Goal: Task Accomplishment & Management: Manage account settings

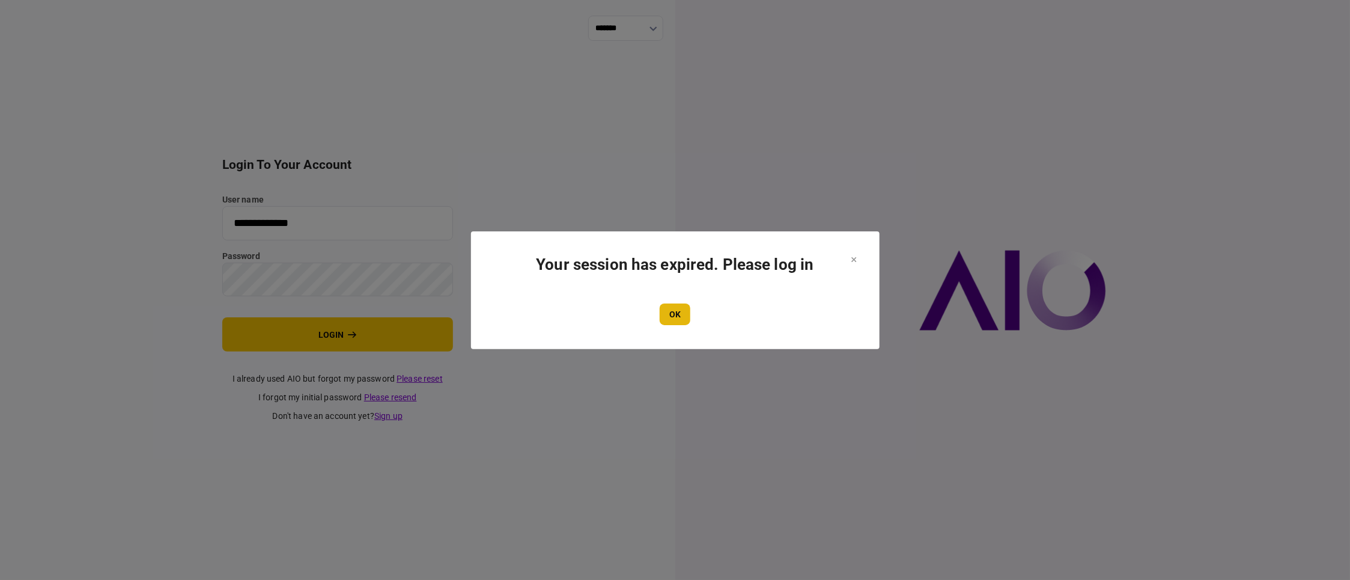
click at [682, 304] on button "OK" at bounding box center [675, 314] width 31 height 22
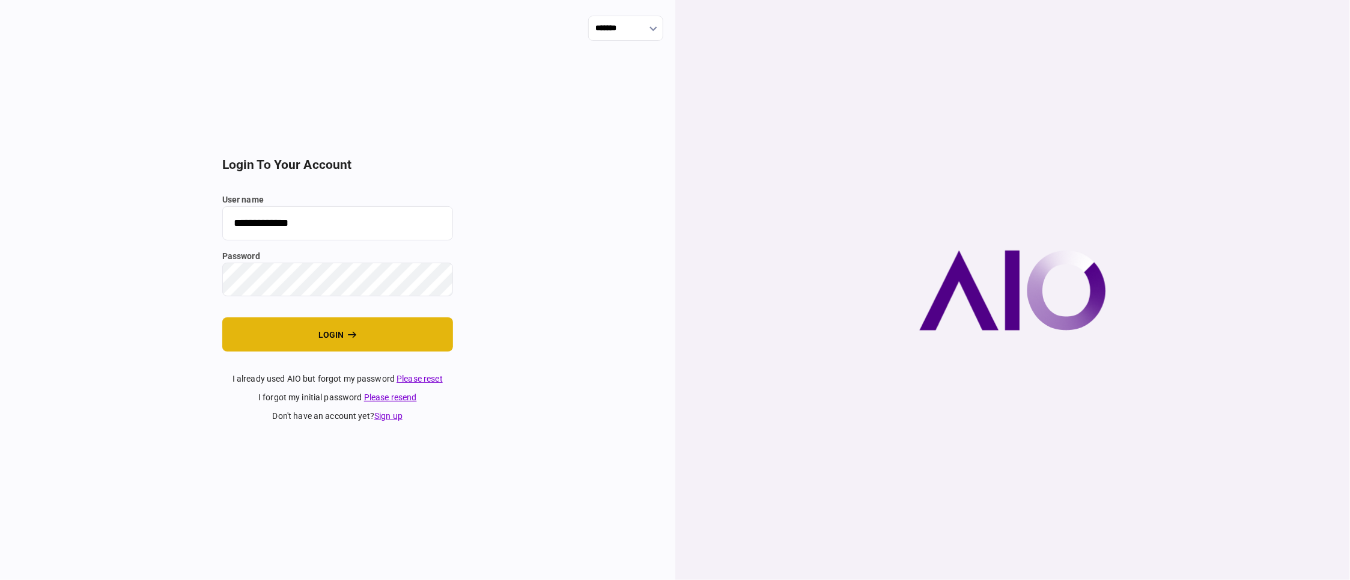
drag, startPoint x: 317, startPoint y: 319, endPoint x: 317, endPoint y: 341, distance: 21.6
click at [317, 319] on button "login" at bounding box center [337, 334] width 231 height 34
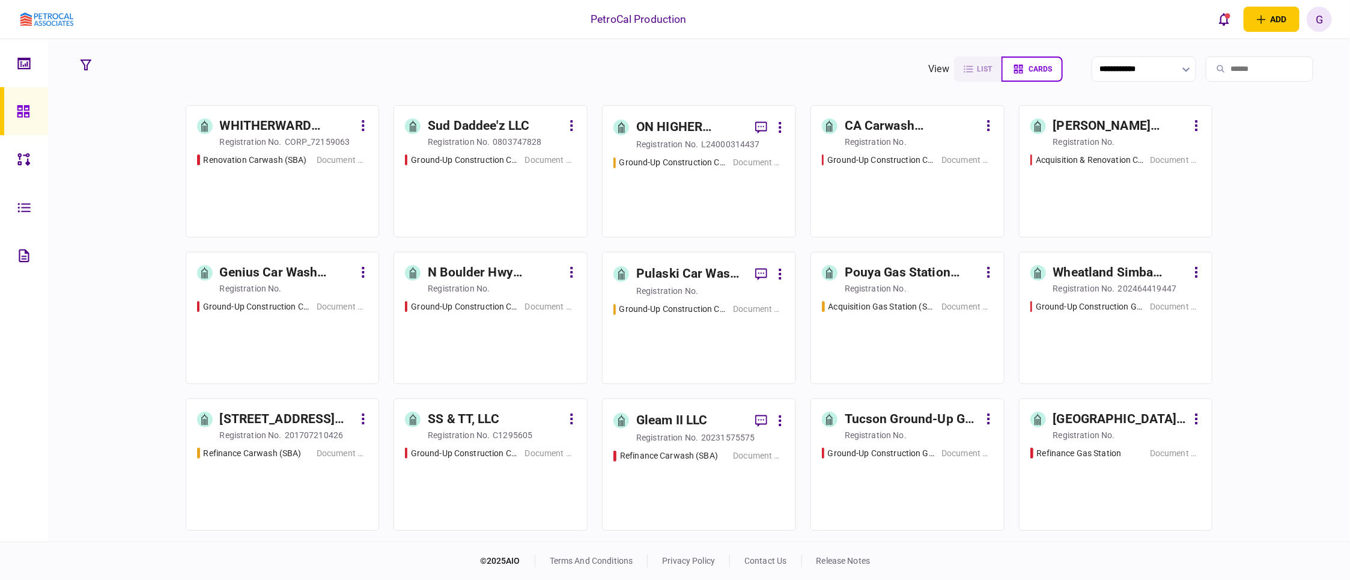
click at [1080, 124] on div "[PERSON_NAME] Cucamonga Acquisition and Conversion" at bounding box center [1120, 126] width 135 height 19
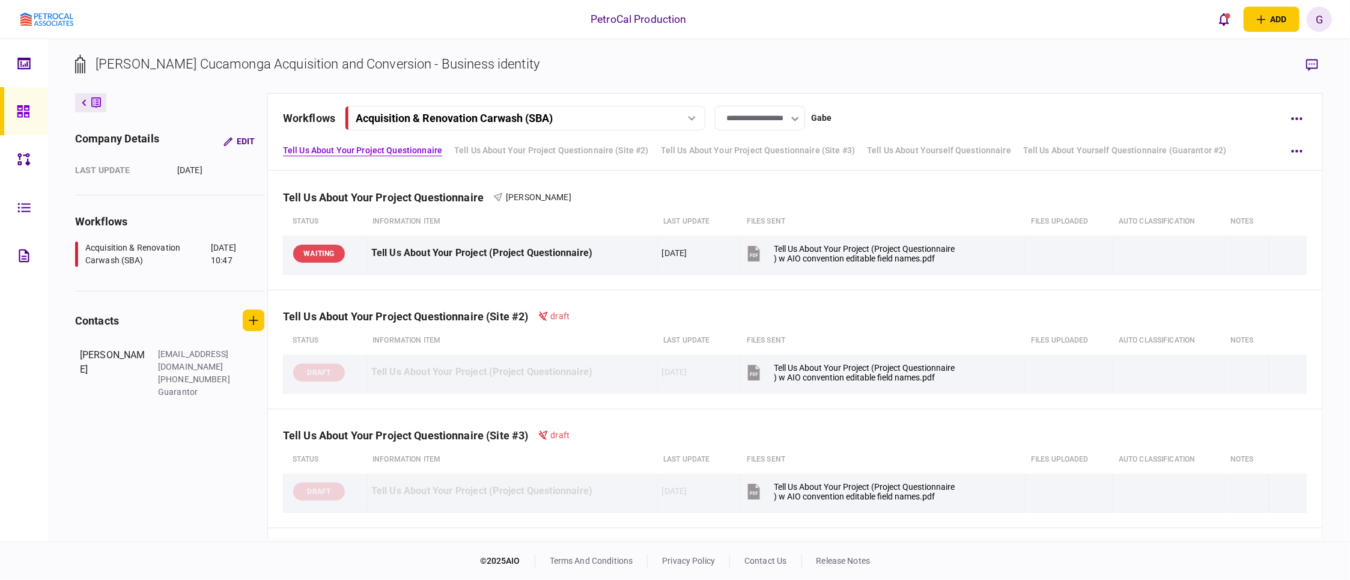
click at [25, 124] on div at bounding box center [26, 111] width 19 height 48
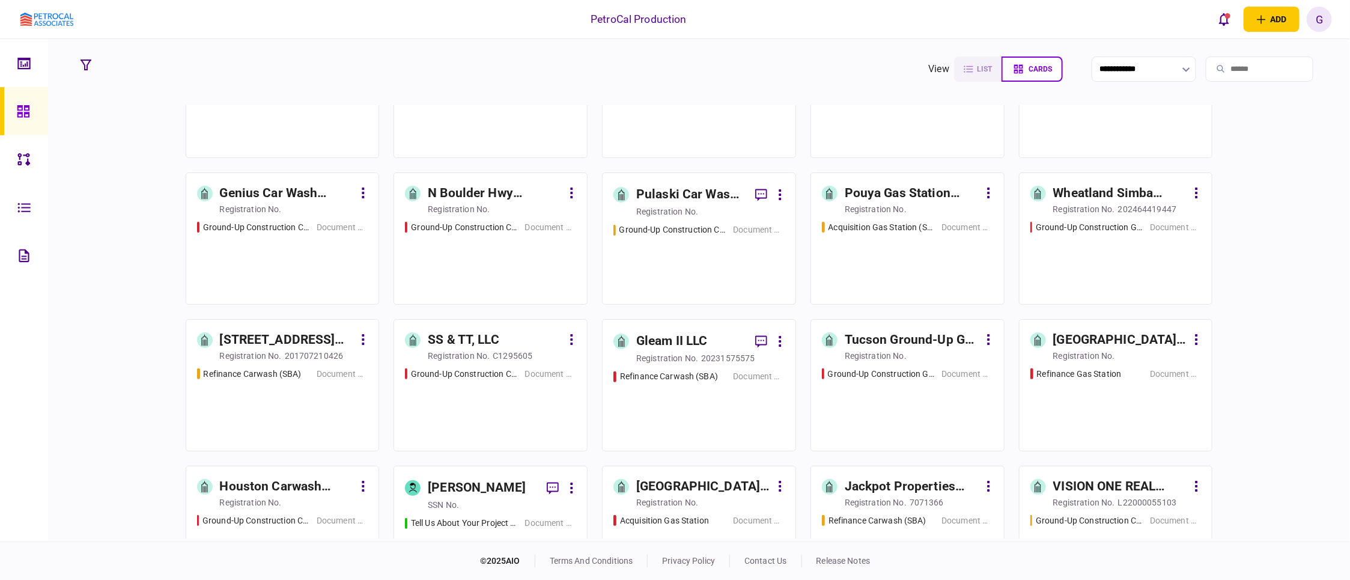
scroll to position [75, 0]
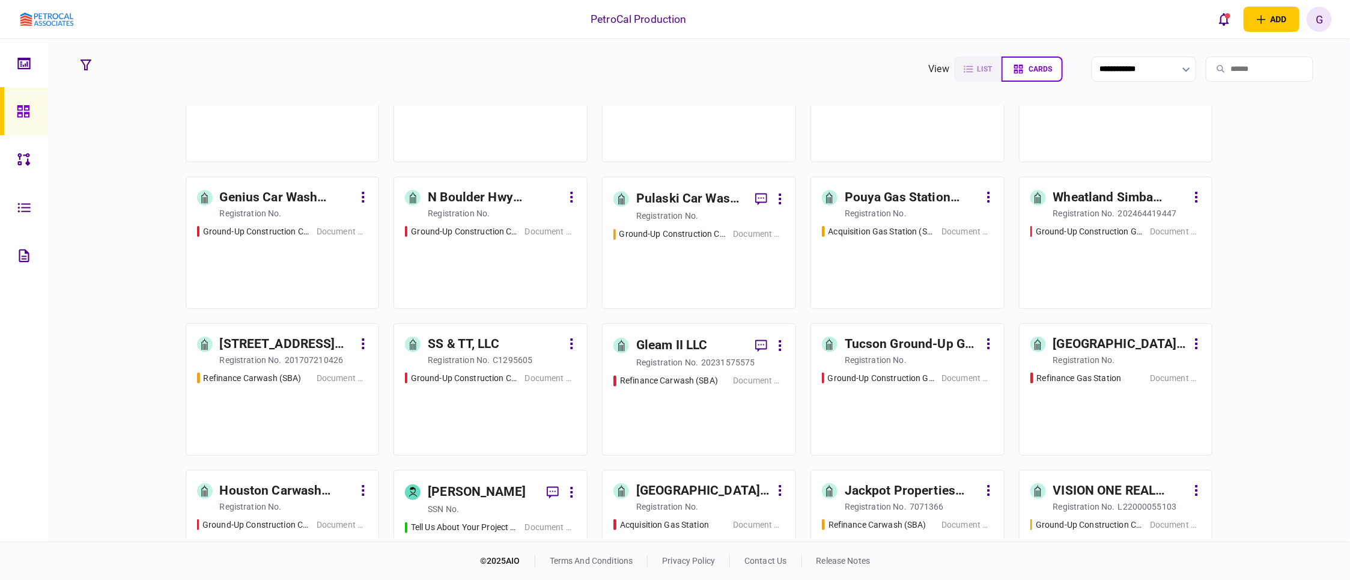
click at [868, 191] on div "Pouya Gas Station Acquisition" at bounding box center [912, 197] width 135 height 19
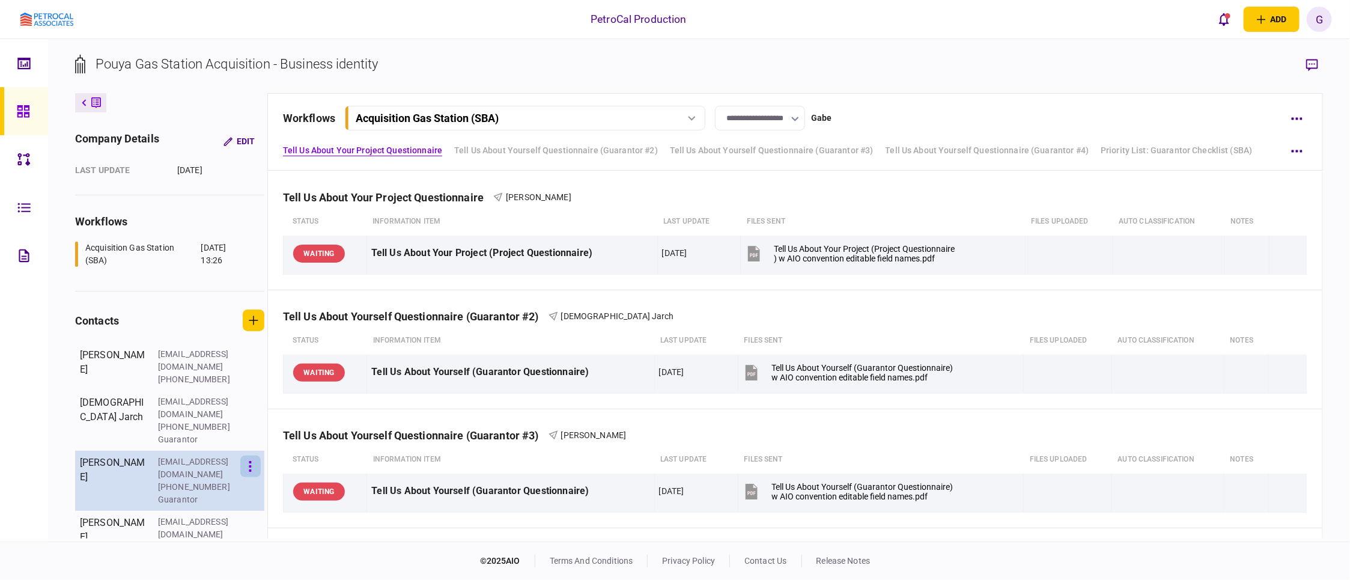
click at [256, 455] on button "button" at bounding box center [250, 466] width 20 height 22
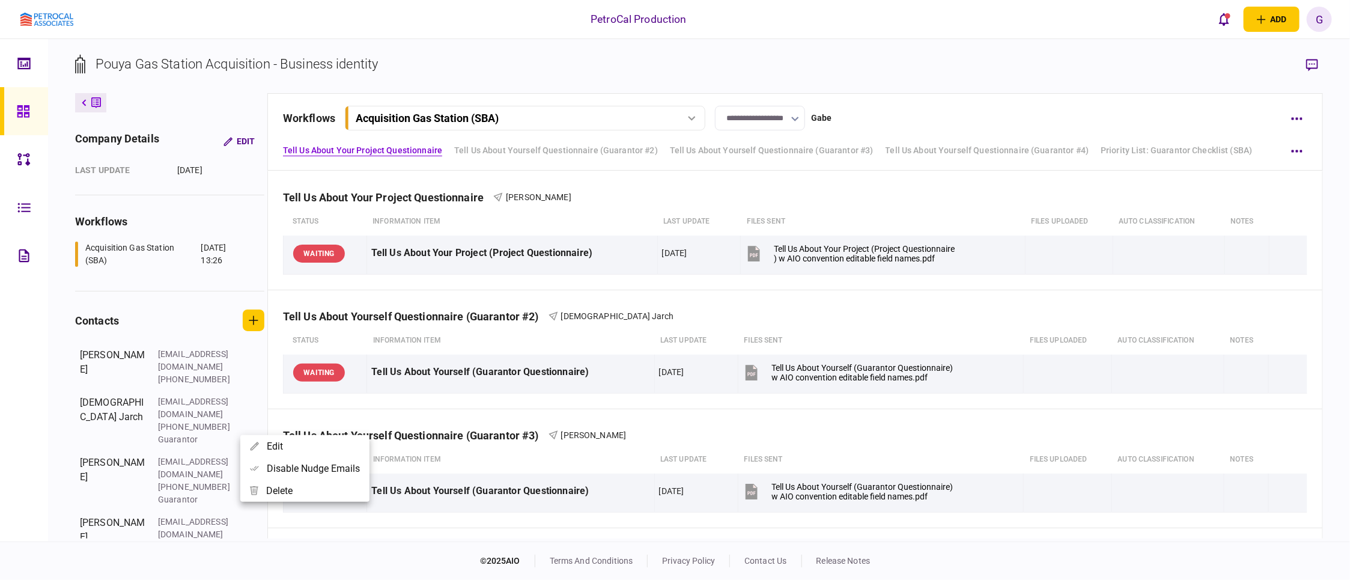
click at [12, 412] on div at bounding box center [675, 290] width 1350 height 580
click at [1293, 317] on button "button" at bounding box center [1297, 316] width 22 height 22
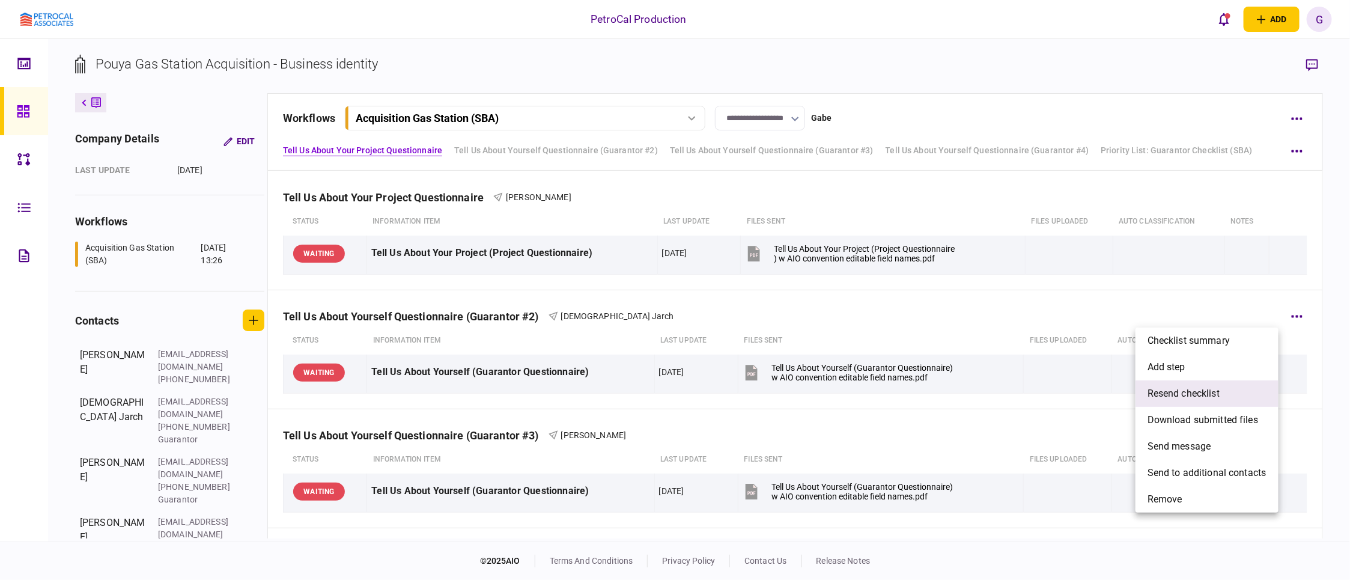
click at [1197, 392] on span "resend checklist" at bounding box center [1184, 393] width 72 height 14
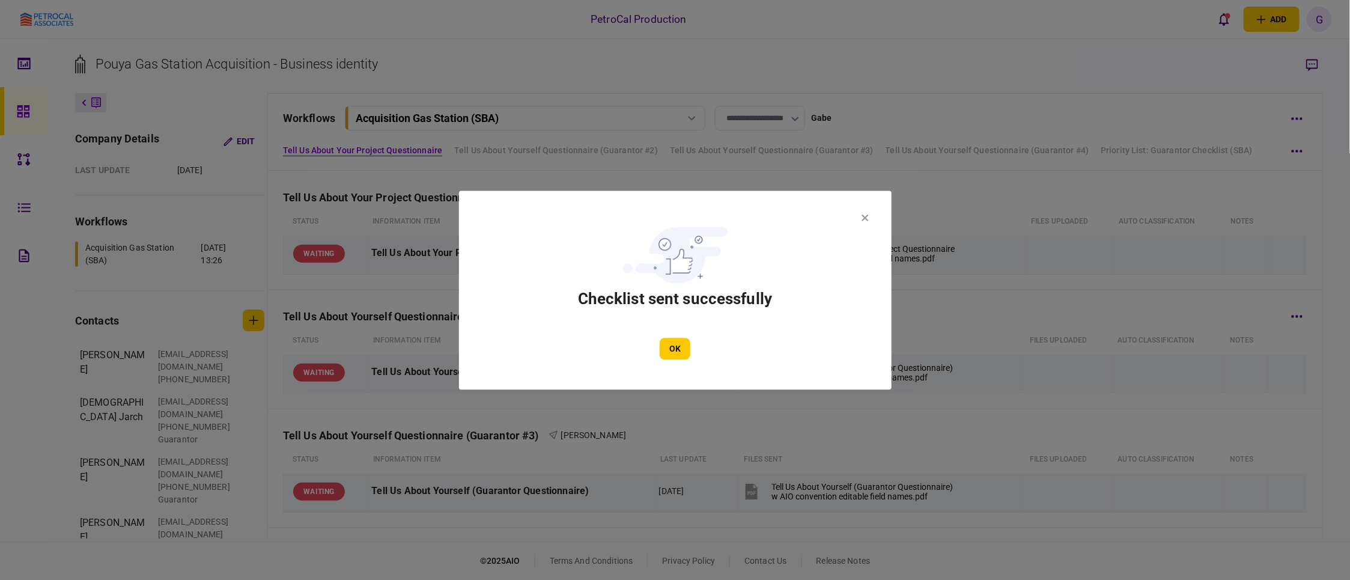
drag, startPoint x: 680, startPoint y: 347, endPoint x: 691, endPoint y: 349, distance: 11.0
click at [680, 347] on button "OK" at bounding box center [675, 349] width 31 height 22
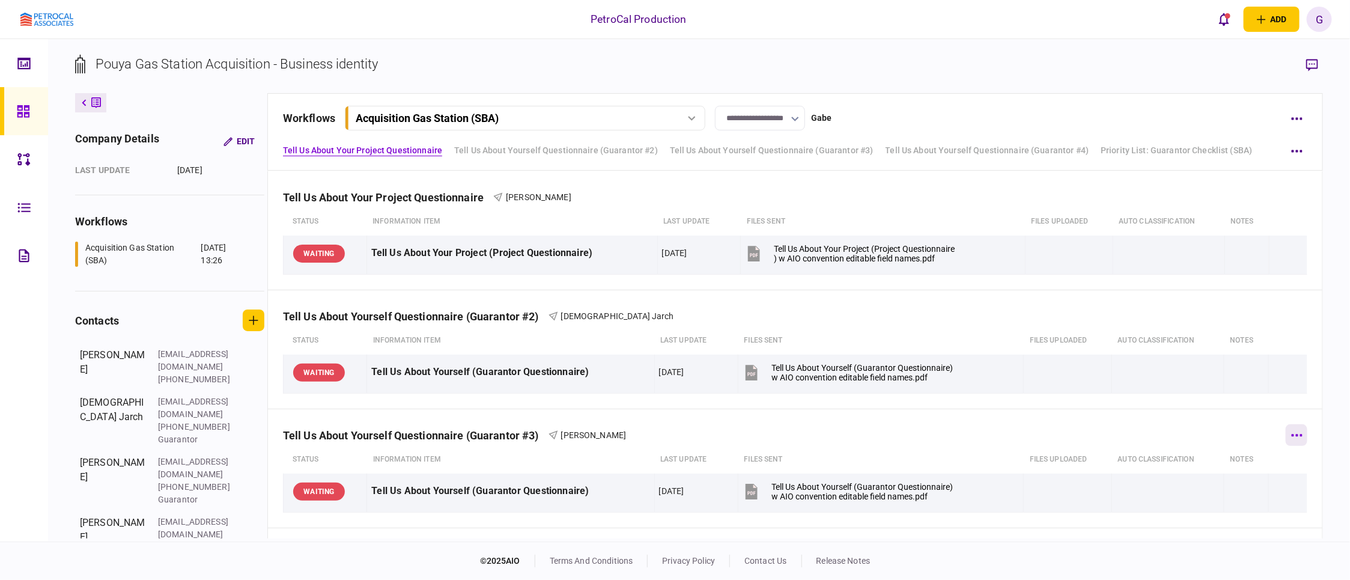
click at [1286, 434] on button "button" at bounding box center [1297, 435] width 22 height 22
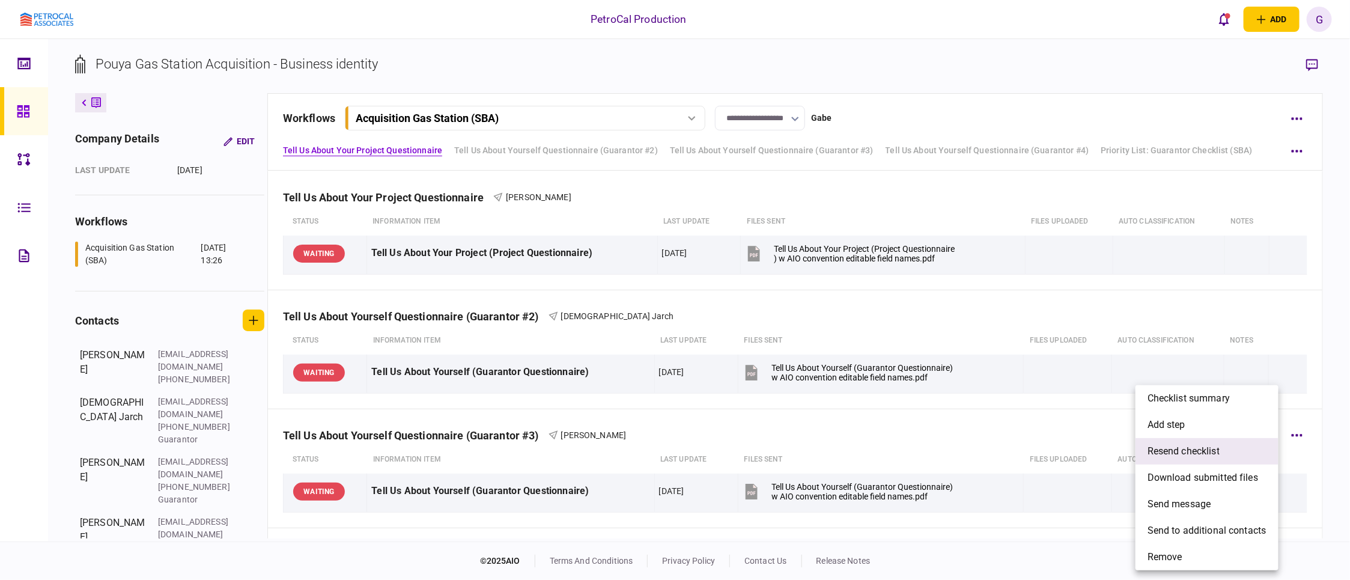
click at [1200, 449] on span "resend checklist" at bounding box center [1184, 451] width 72 height 14
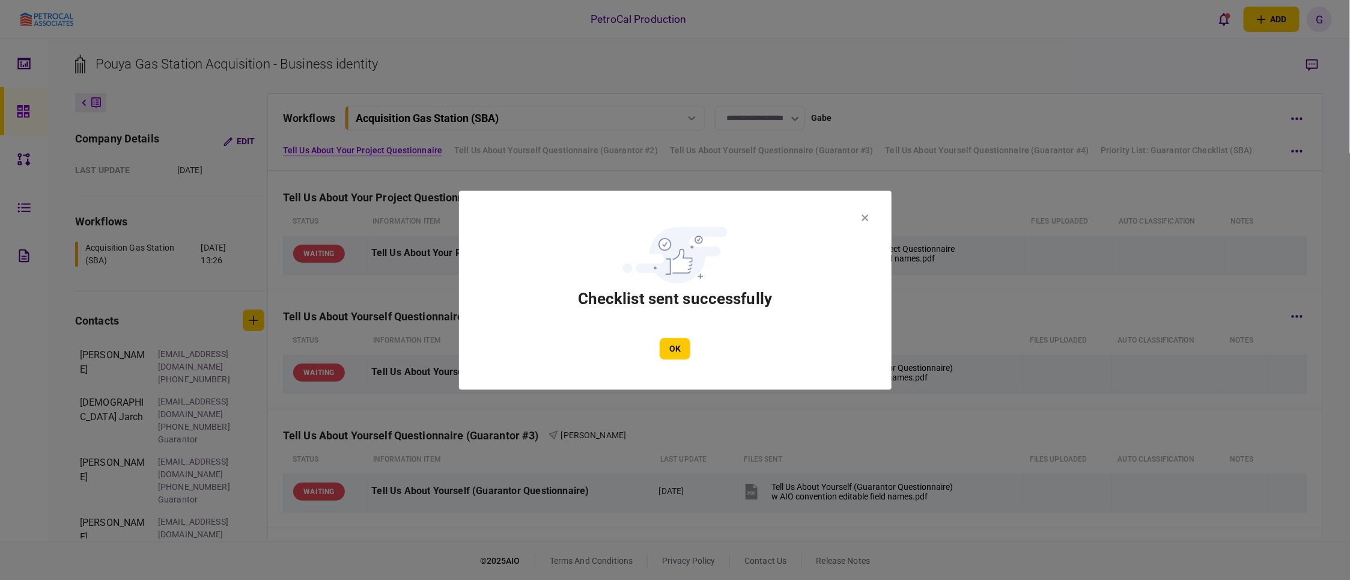
drag, startPoint x: 674, startPoint y: 357, endPoint x: 754, endPoint y: 319, distance: 88.7
click at [679, 353] on button "OK" at bounding box center [675, 349] width 31 height 22
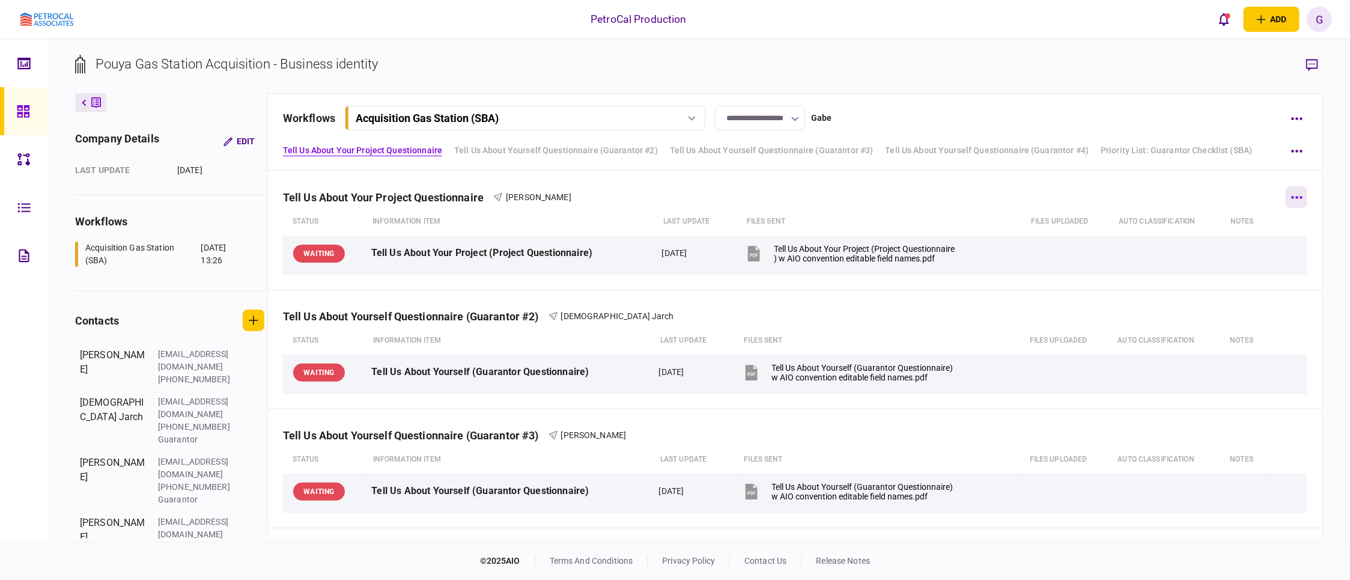
click at [1286, 199] on button "button" at bounding box center [1297, 197] width 22 height 22
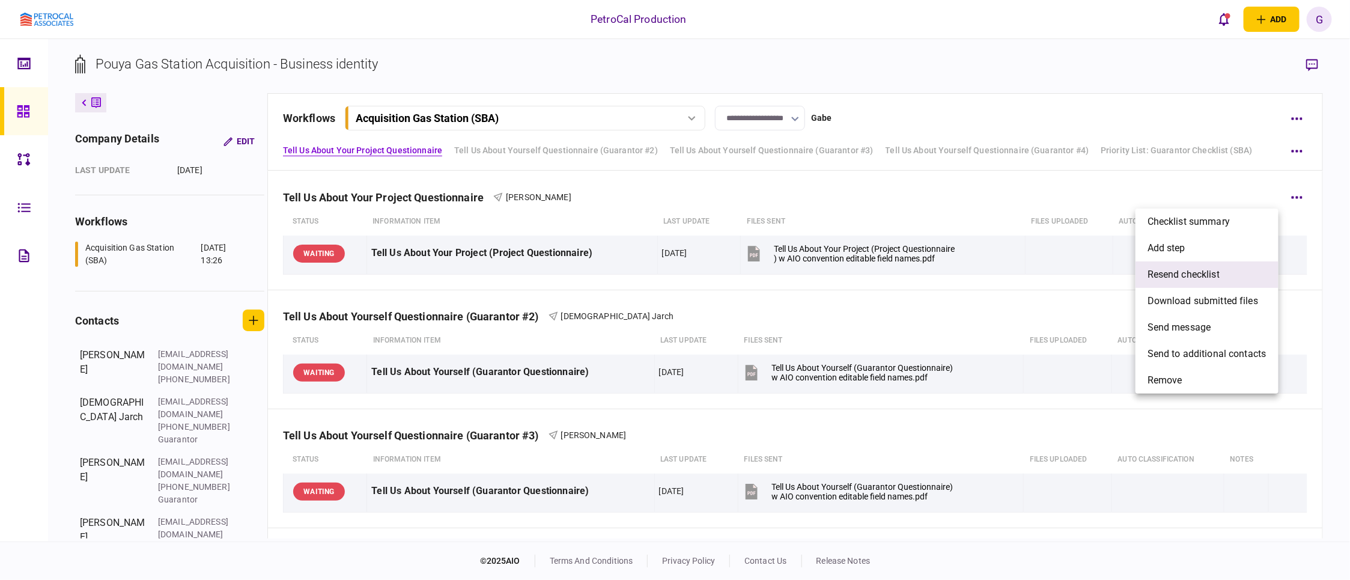
click at [1179, 275] on span "resend checklist" at bounding box center [1184, 274] width 72 height 14
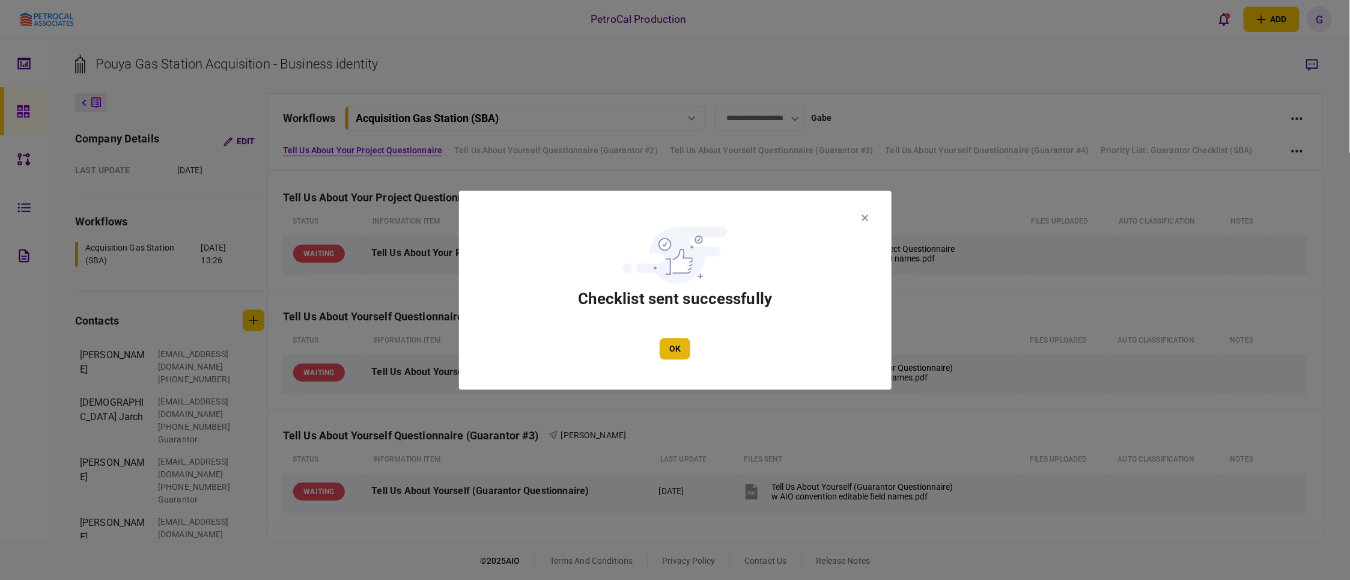
click at [686, 341] on button "OK" at bounding box center [675, 349] width 31 height 22
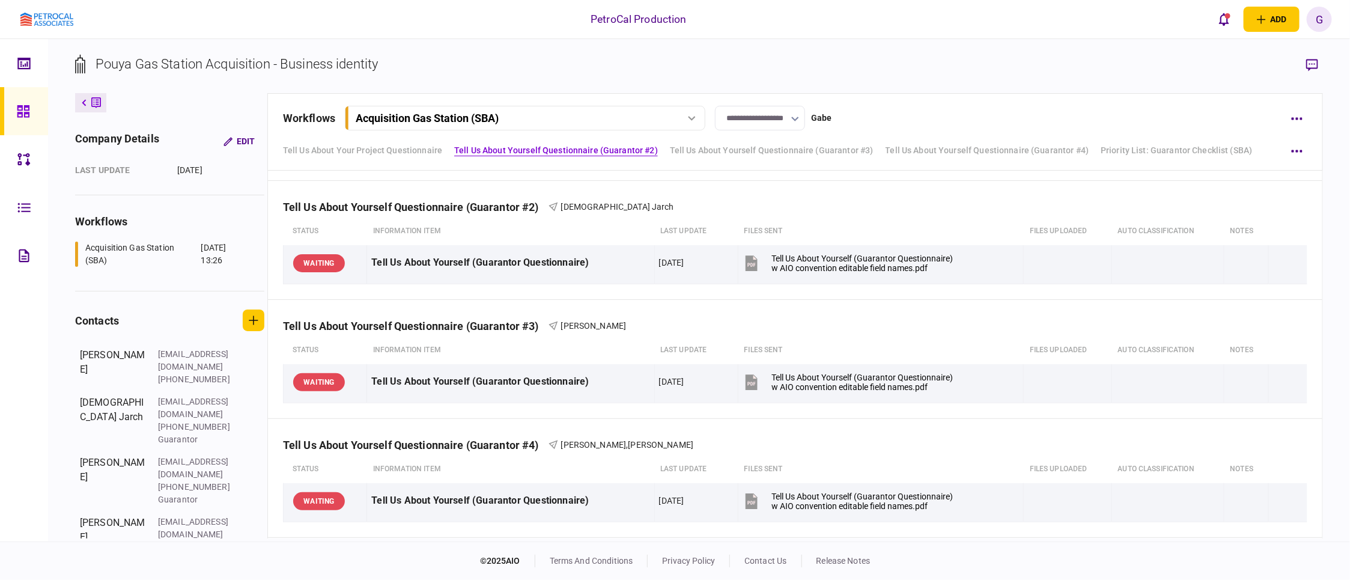
scroll to position [300, 0]
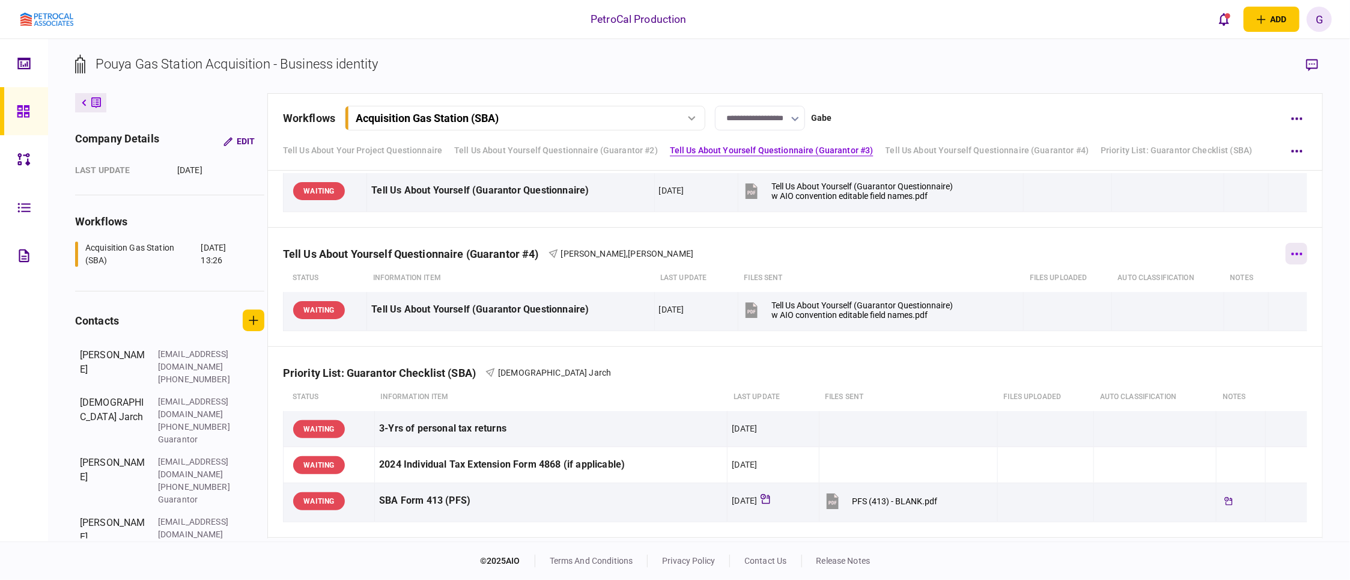
click at [1286, 258] on button "button" at bounding box center [1297, 254] width 22 height 22
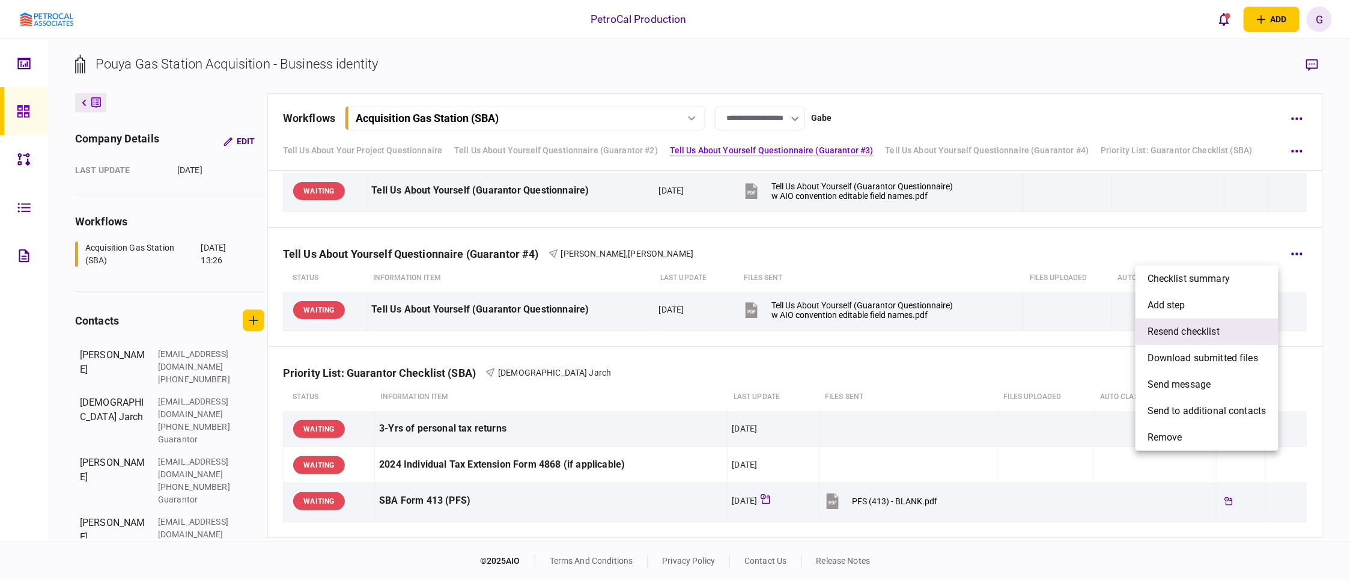
click at [1205, 332] on span "resend checklist" at bounding box center [1184, 331] width 72 height 14
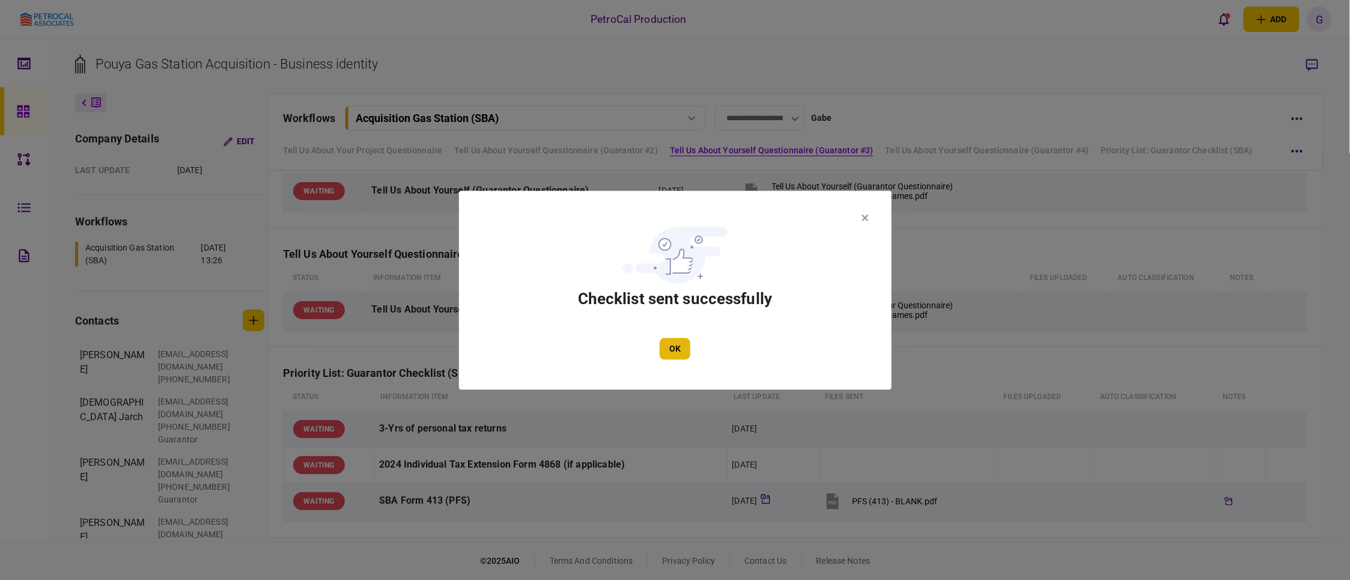
click at [677, 339] on button "OK" at bounding box center [675, 349] width 31 height 22
